Goal: Information Seeking & Learning: Learn about a topic

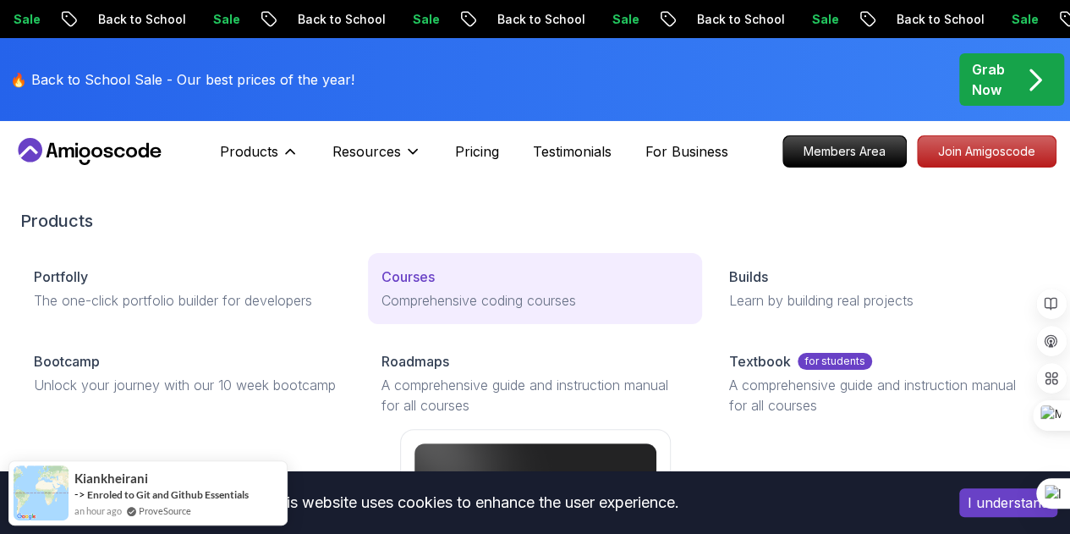
click at [382, 287] on p "Courses" at bounding box center [408, 276] width 53 height 20
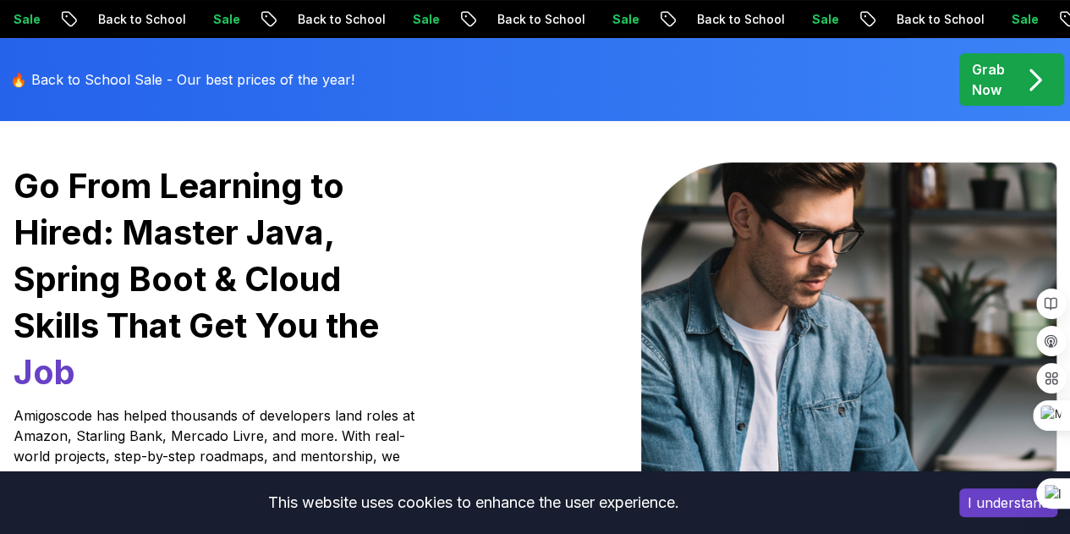
scroll to position [130, 0]
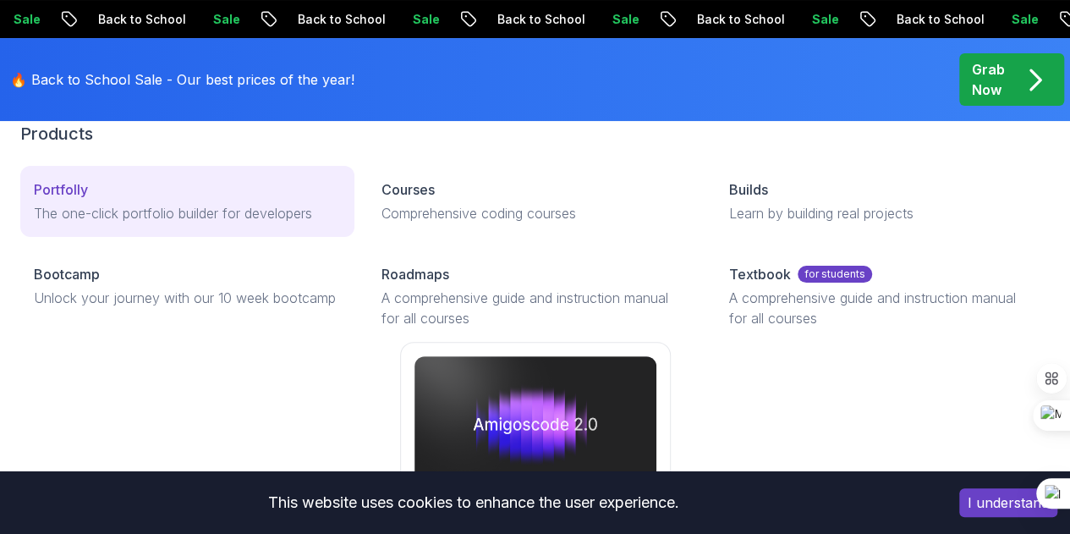
scroll to position [93, 0]
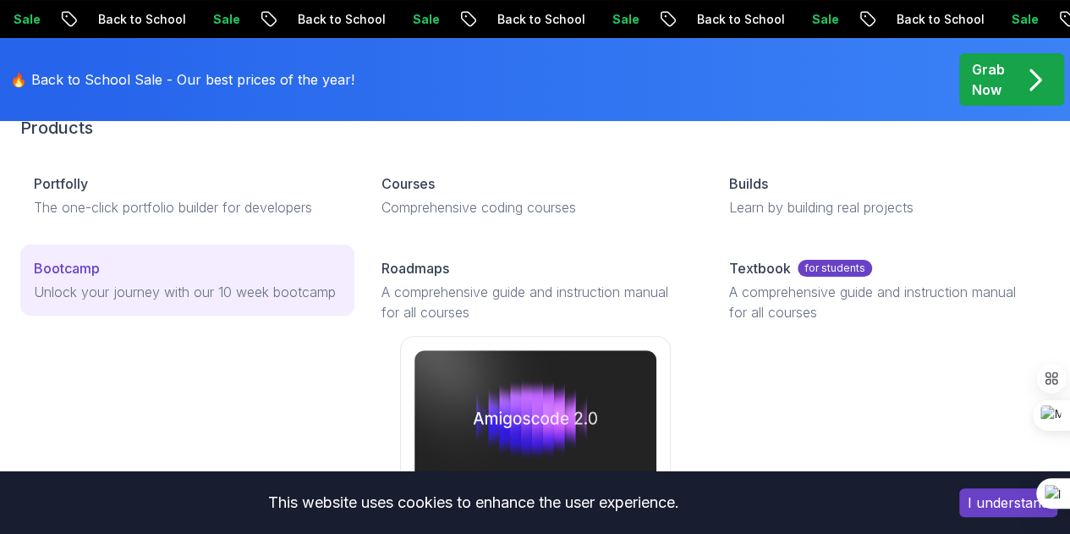
click at [157, 316] on link "Bootcamp Unlock your journey with our 10 week bootcamp" at bounding box center [187, 279] width 334 height 71
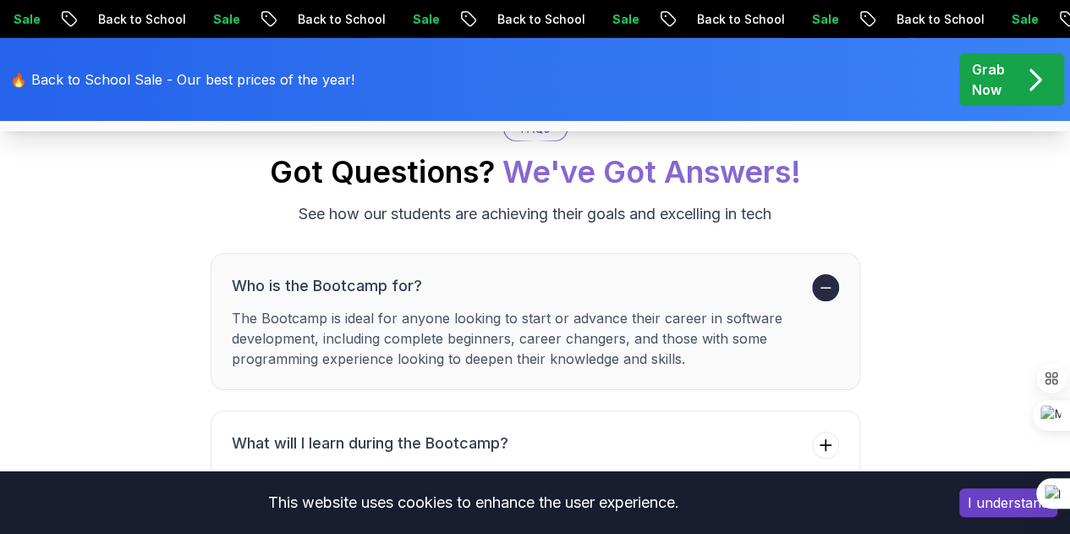
scroll to position [6147, 0]
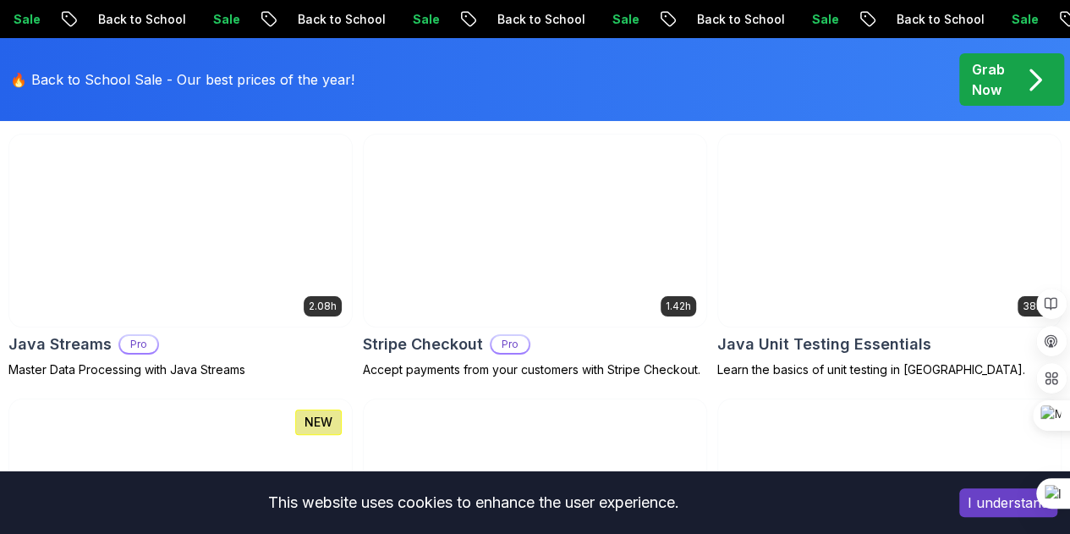
scroll to position [3178, 0]
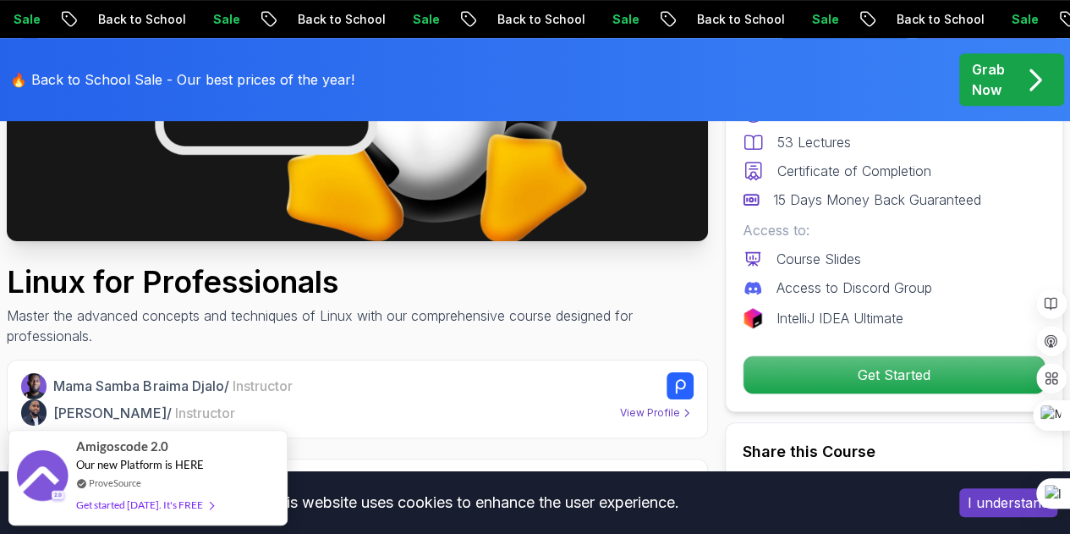
scroll to position [308, 0]
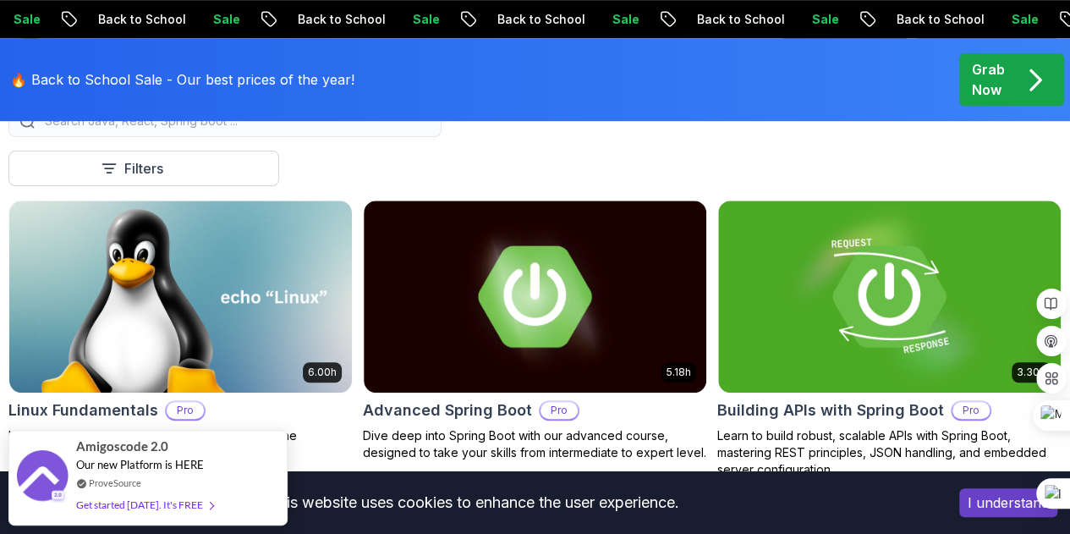
scroll to position [514, 0]
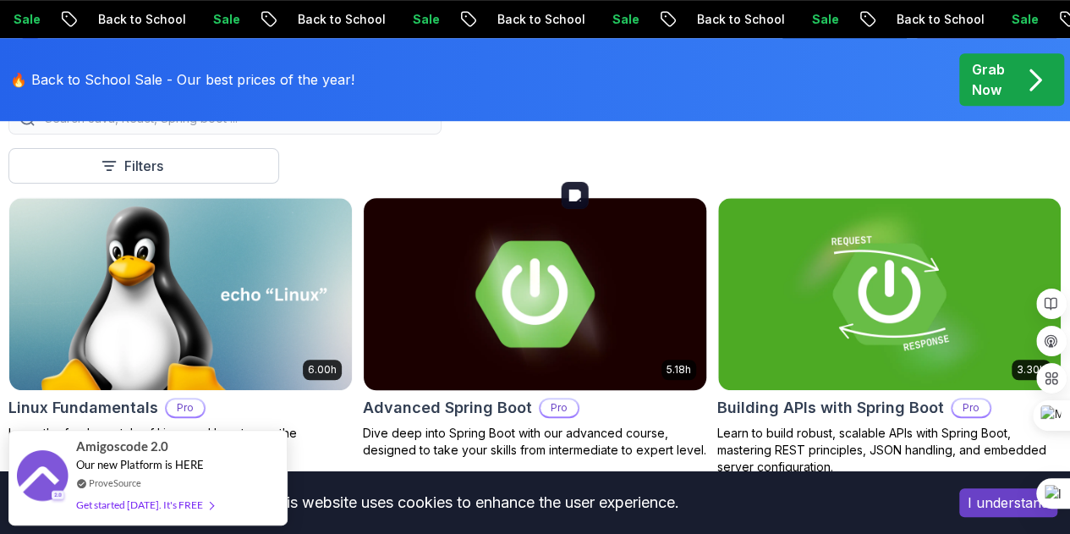
click at [623, 279] on img at bounding box center [535, 293] width 360 height 201
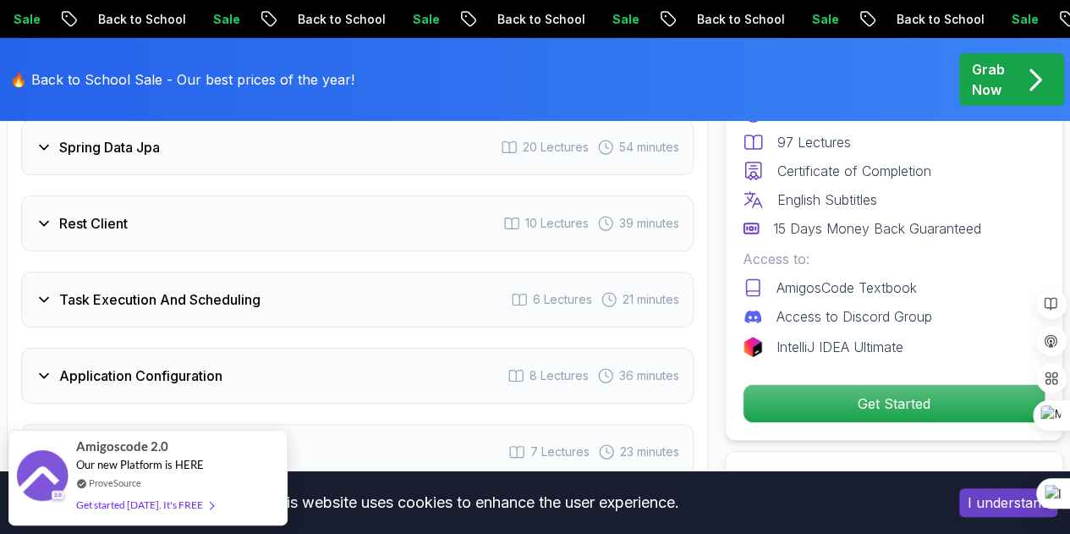
scroll to position [2963, 0]
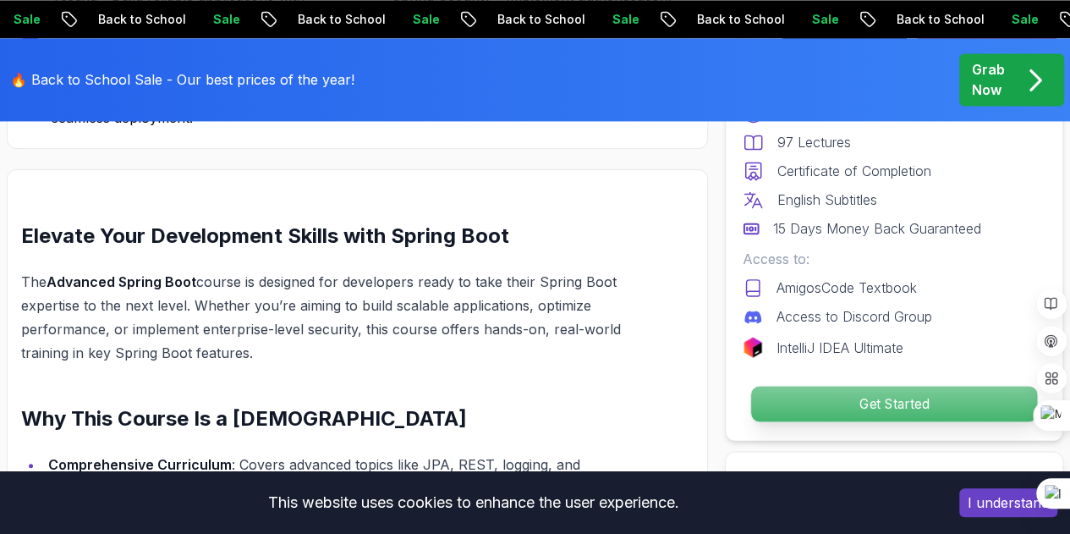
click at [831, 406] on p "Get Started" at bounding box center [894, 404] width 286 height 36
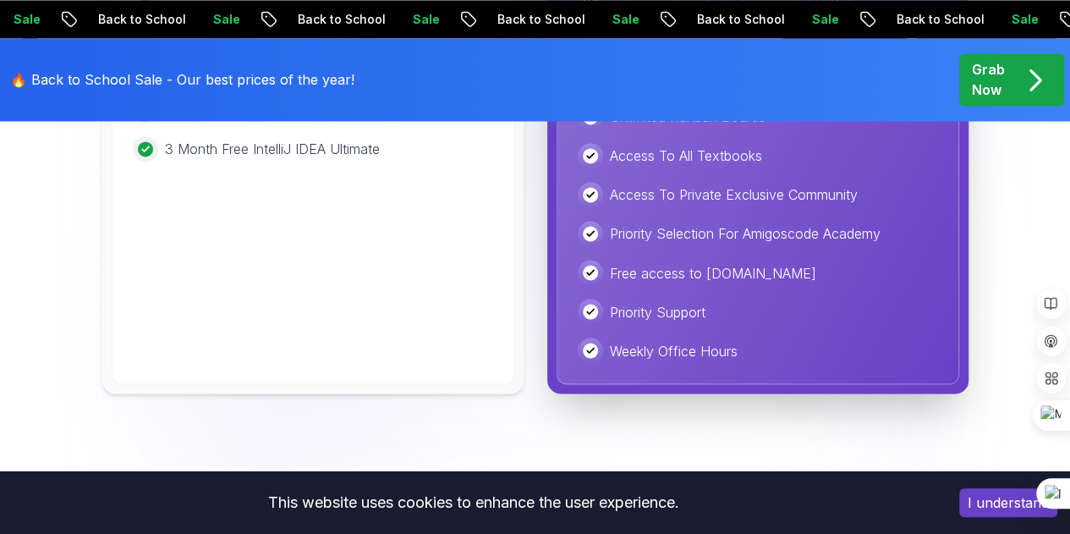
scroll to position [4560, 0]
